Goal: Check status

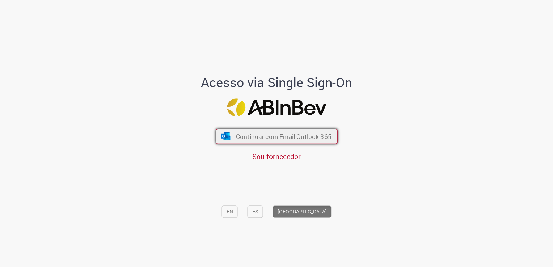
click at [288, 137] on span "Continuar com Email Outlook 365" at bounding box center [284, 137] width 96 height 8
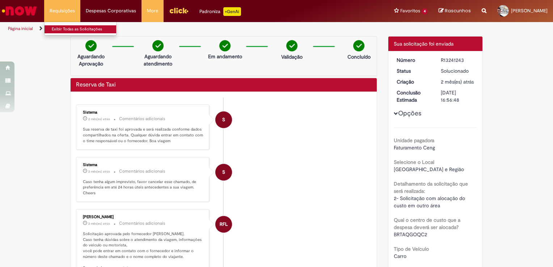
click at [74, 28] on link "Exibir Todas as Solicitações" at bounding box center [85, 29] width 80 height 8
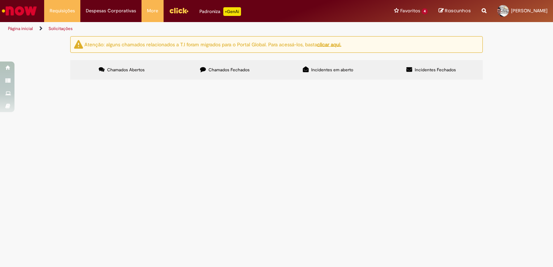
click at [241, 72] on span "Chamados Fechados" at bounding box center [229, 70] width 41 height 6
click at [0, 0] on span "Viajem para CI Substituição do EBI L501" at bounding box center [0, 0] width 0 height 0
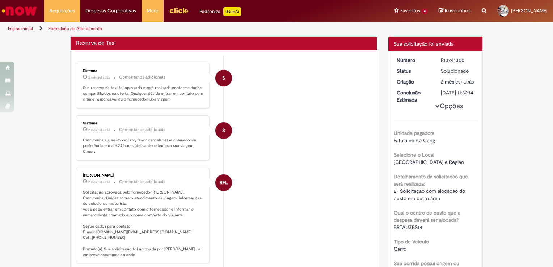
click at [211, 150] on li "S Sistema 2 mês(es) atrás 2 meses atrás Comentários adicionais Caso tenha algum…" at bounding box center [224, 138] width 296 height 45
